Goal: Transaction & Acquisition: Purchase product/service

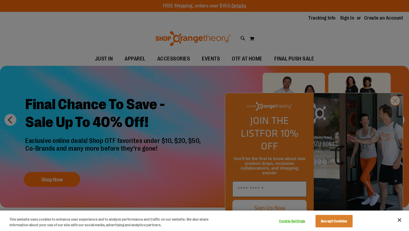
click at [342, 222] on button "Accept Cookies" at bounding box center [334, 221] width 37 height 12
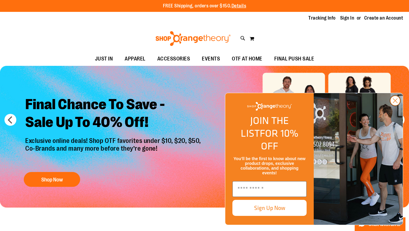
click at [396, 106] on circle "Close dialog" at bounding box center [396, 101] width 10 height 10
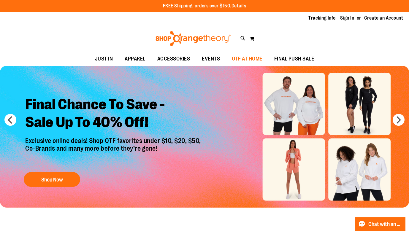
click at [248, 57] on span "OTF AT HOME" at bounding box center [247, 58] width 31 height 13
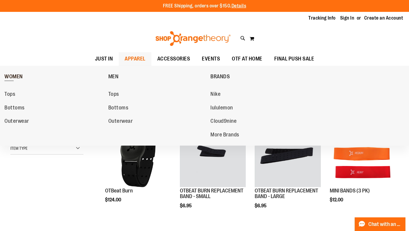
click at [14, 76] on span "WOMEN" at bounding box center [13, 77] width 18 height 7
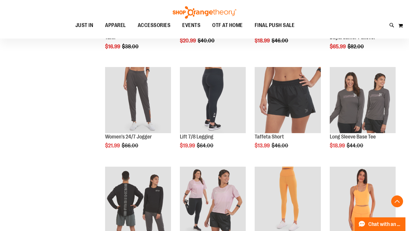
scroll to position [369, 0]
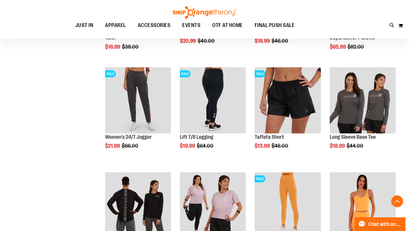
click at [214, 10] on img at bounding box center [204, 12] width 65 height 12
